Goal: Transaction & Acquisition: Obtain resource

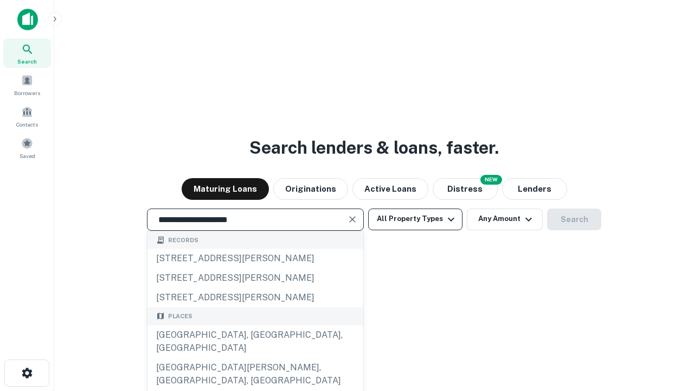
type input "**********"
click at [416, 219] on button "All Property Types" at bounding box center [415, 219] width 94 height 22
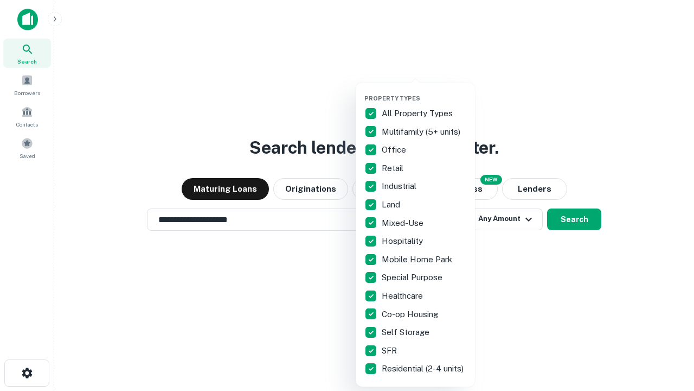
click at [424, 91] on button "button" at bounding box center [424, 91] width 119 height 1
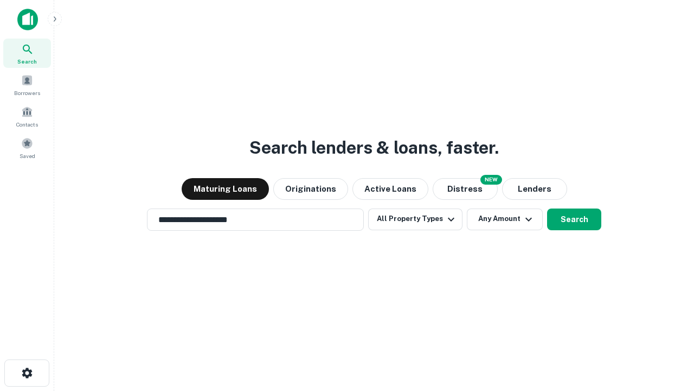
scroll to position [17, 0]
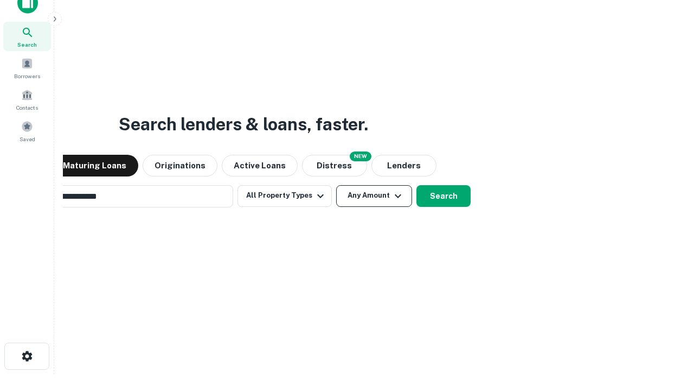
click at [336, 185] on button "Any Amount" at bounding box center [374, 196] width 76 height 22
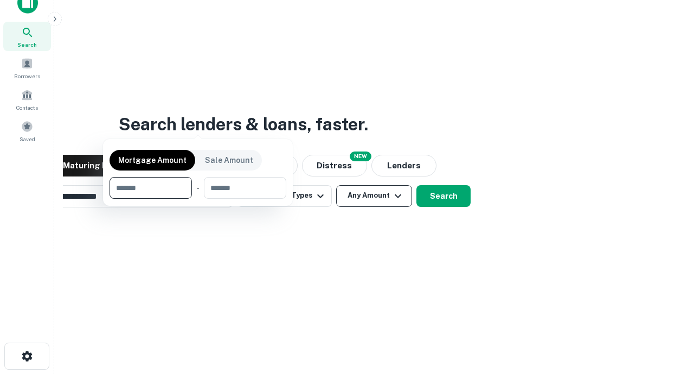
scroll to position [17, 0]
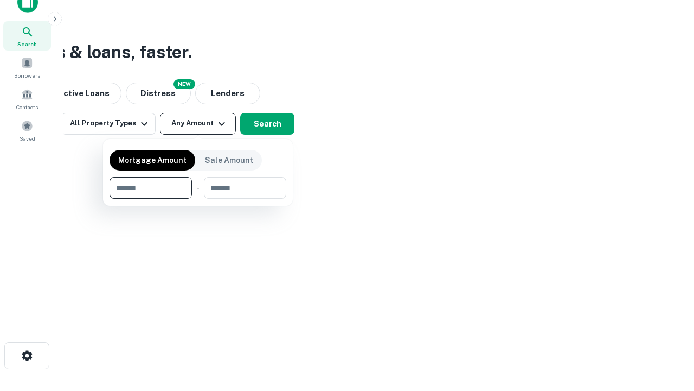
type input "*******"
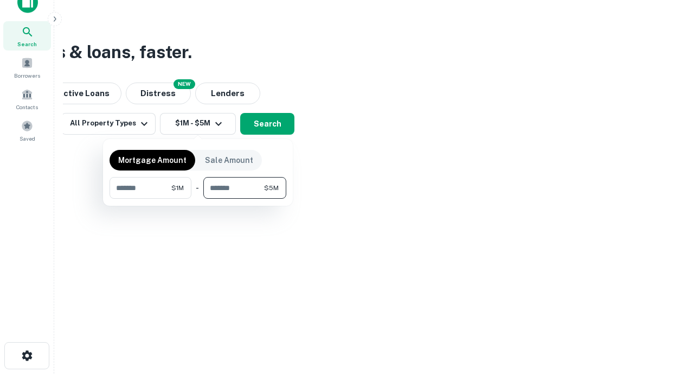
type input "*******"
click at [198, 199] on button "button" at bounding box center [198, 199] width 177 height 1
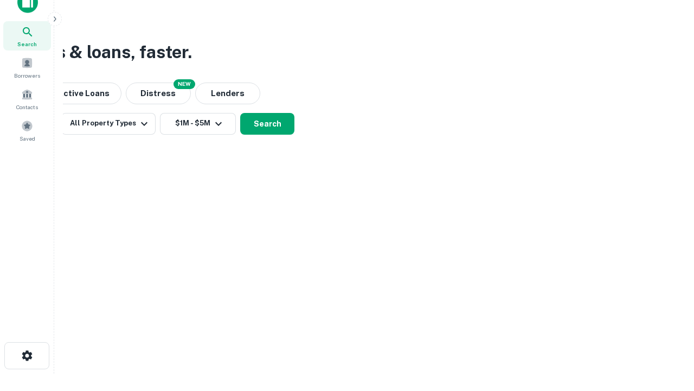
scroll to position [7, 200]
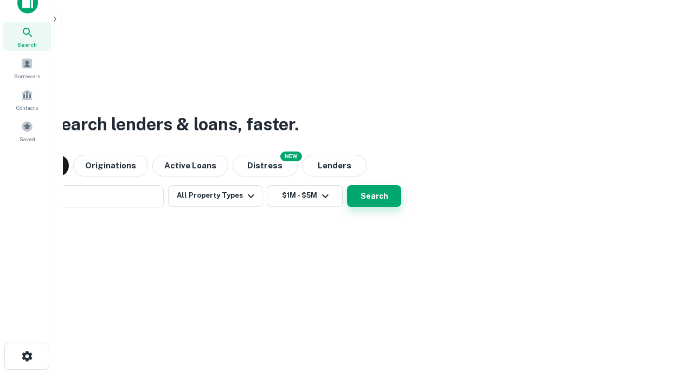
click at [347, 185] on button "Search" at bounding box center [374, 196] width 54 height 22
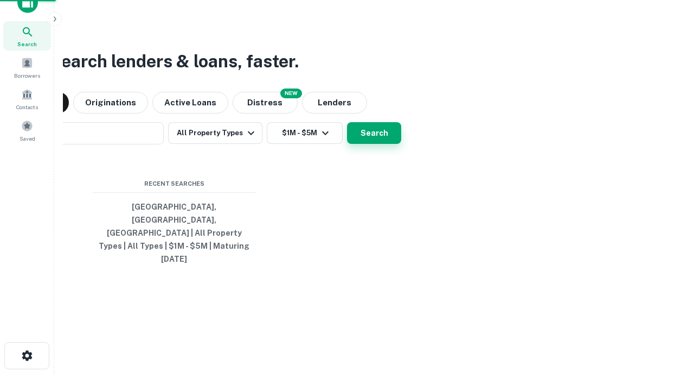
scroll to position [29, 307]
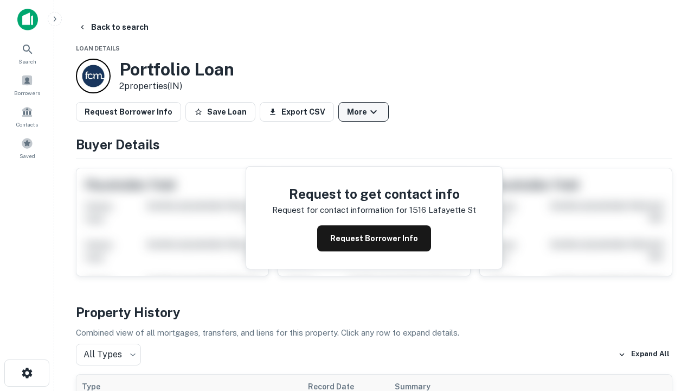
click at [363, 112] on button "More" at bounding box center [364, 112] width 50 height 20
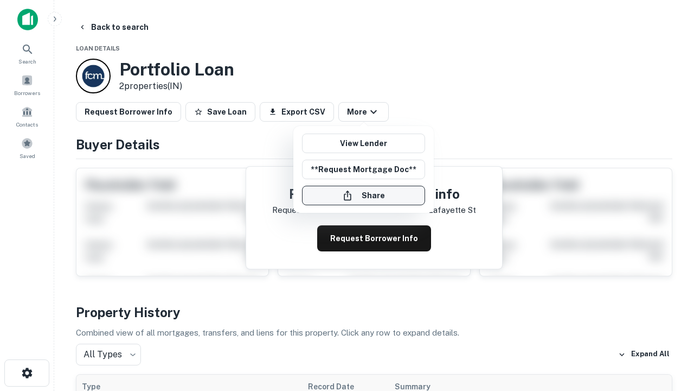
click at [363, 195] on button "Share" at bounding box center [363, 196] width 123 height 20
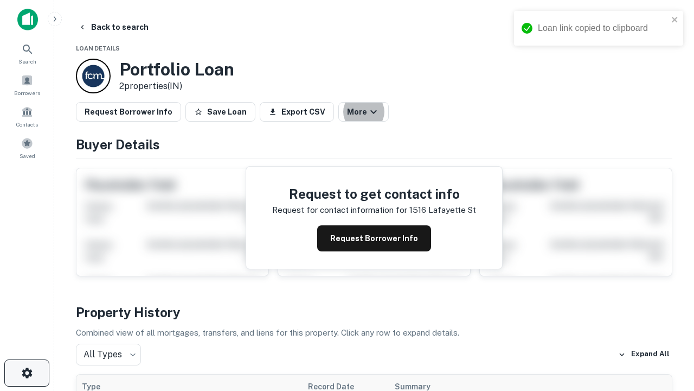
click at [27, 373] on icon "button" at bounding box center [27, 372] width 13 height 13
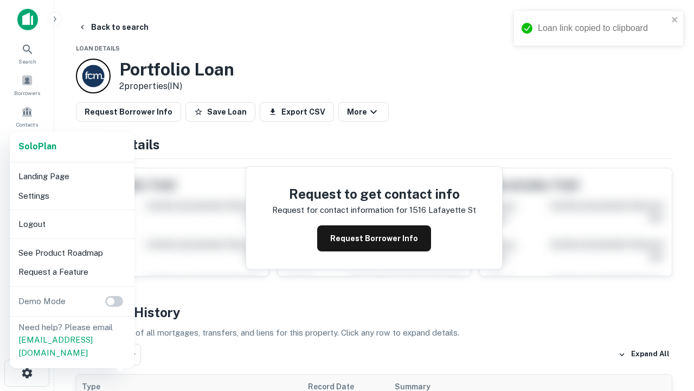
click at [72, 224] on li "Logout" at bounding box center [72, 224] width 116 height 20
